Goal: Information Seeking & Learning: Learn about a topic

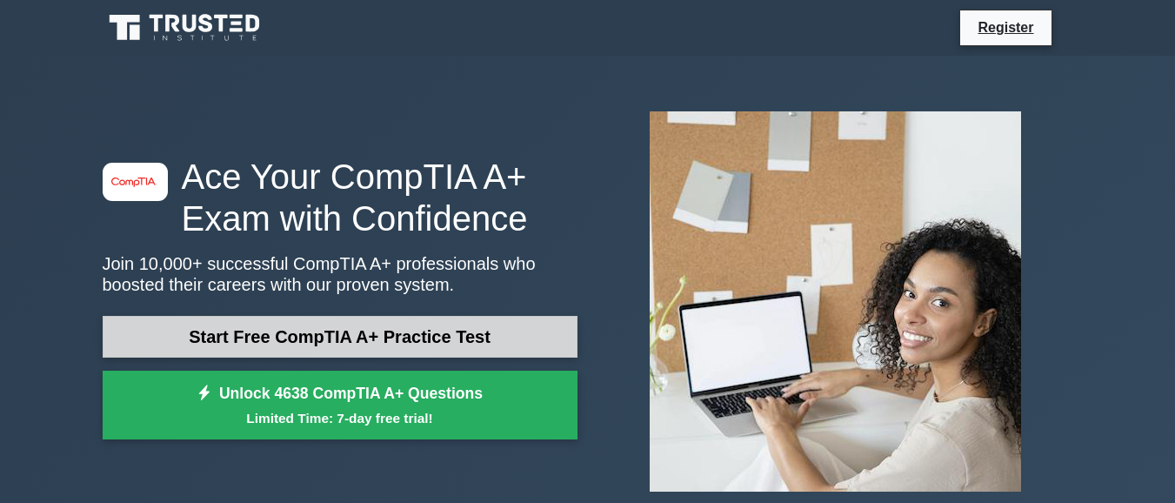
click at [438, 333] on link "Start Free CompTIA A+ Practice Test" at bounding box center [340, 337] width 475 height 42
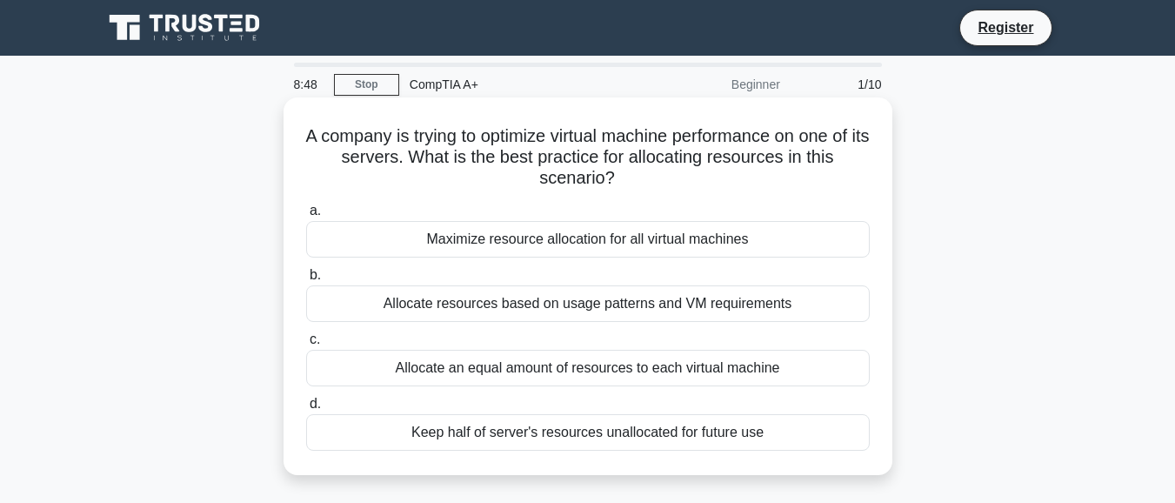
click at [607, 235] on div "Maximize resource allocation for all virtual machines" at bounding box center [588, 239] width 564 height 37
click at [306, 217] on input "a. Maximize resource allocation for all virtual machines" at bounding box center [306, 210] width 0 height 11
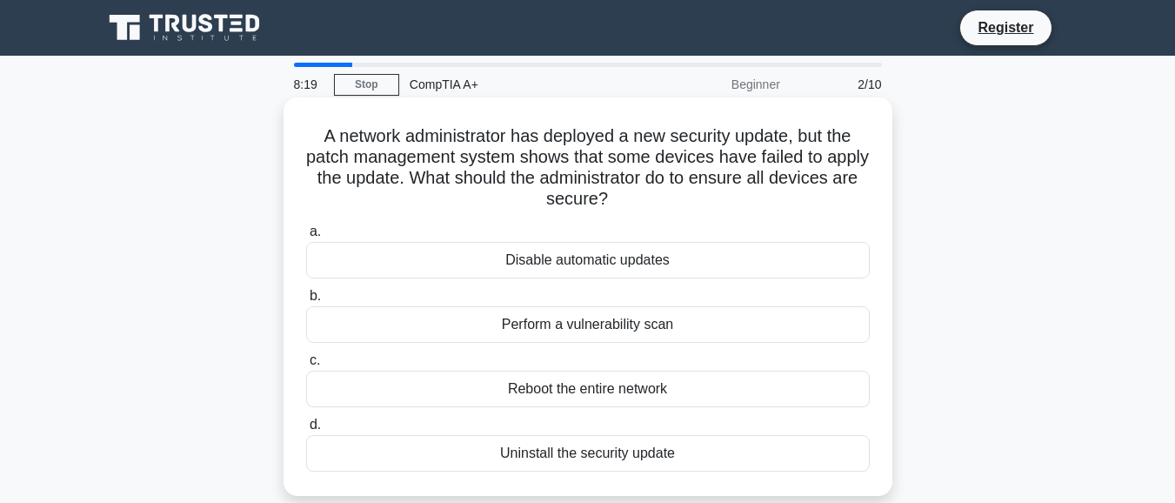
click at [604, 262] on div "Disable automatic updates" at bounding box center [588, 260] width 564 height 37
click at [306, 237] on input "a. Disable automatic updates" at bounding box center [306, 231] width 0 height 11
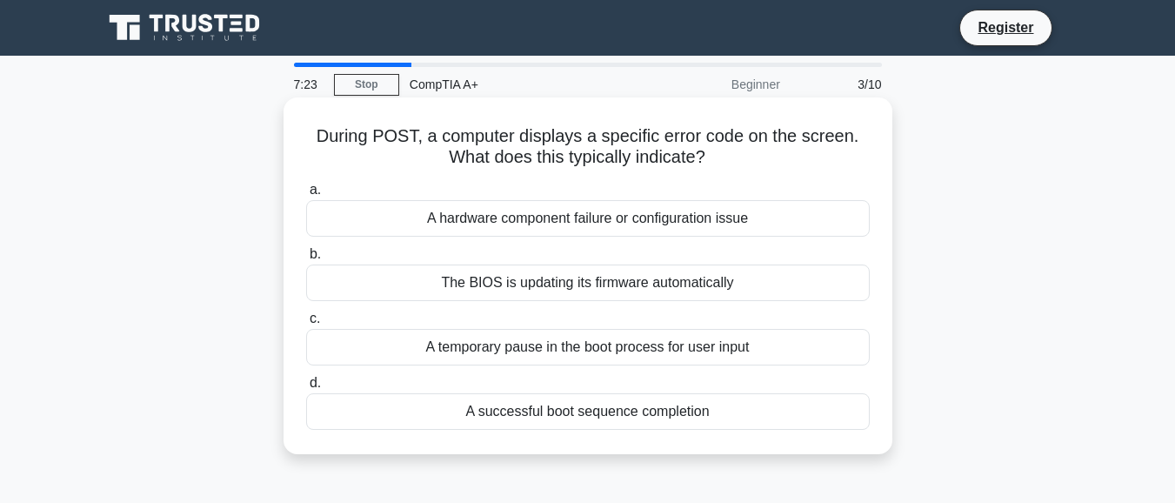
drag, startPoint x: 313, startPoint y: 131, endPoint x: 730, endPoint y: 154, distance: 417.2
click at [743, 161] on h5 "During POST, a computer displays a specific error code on the screen. What does…" at bounding box center [587, 146] width 567 height 43
copy h5 "During POST, a computer displays a specific error code on the screen. What does…"
click at [631, 284] on div "The BIOS is updating its firmware automatically" at bounding box center [588, 282] width 564 height 37
click at [306, 260] on input "b. The BIOS is updating its firmware automatically" at bounding box center [306, 254] width 0 height 11
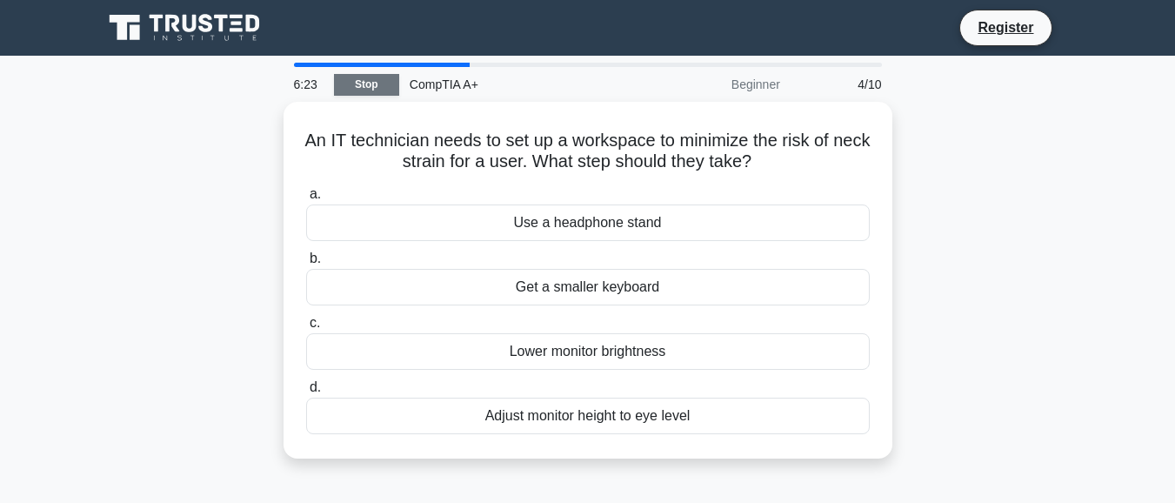
click at [360, 83] on link "Stop" at bounding box center [366, 85] width 65 height 22
